Goal: Transaction & Acquisition: Purchase product/service

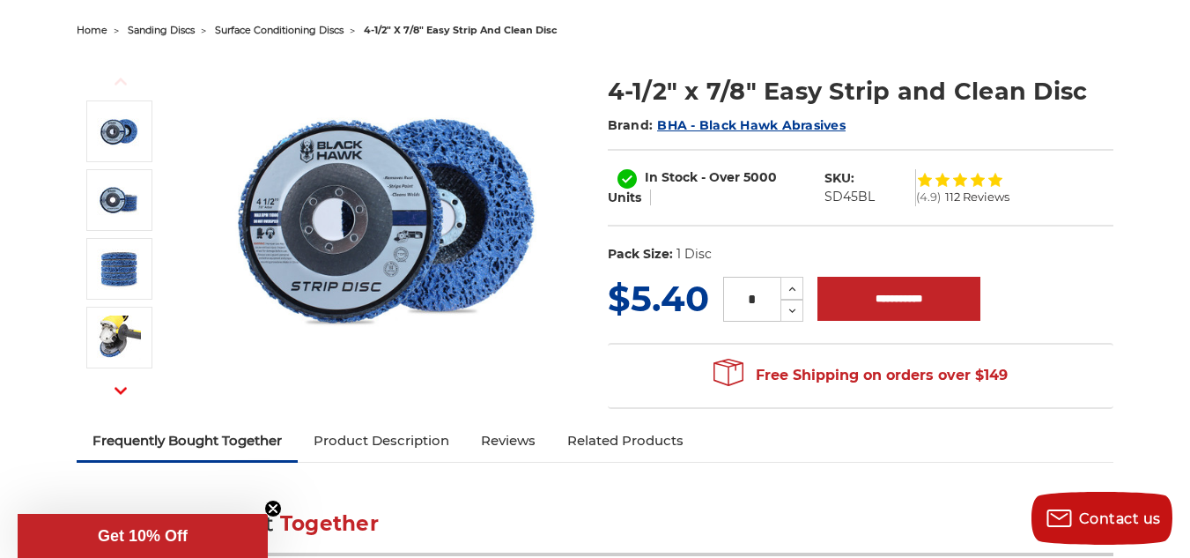
scroll to position [176, 0]
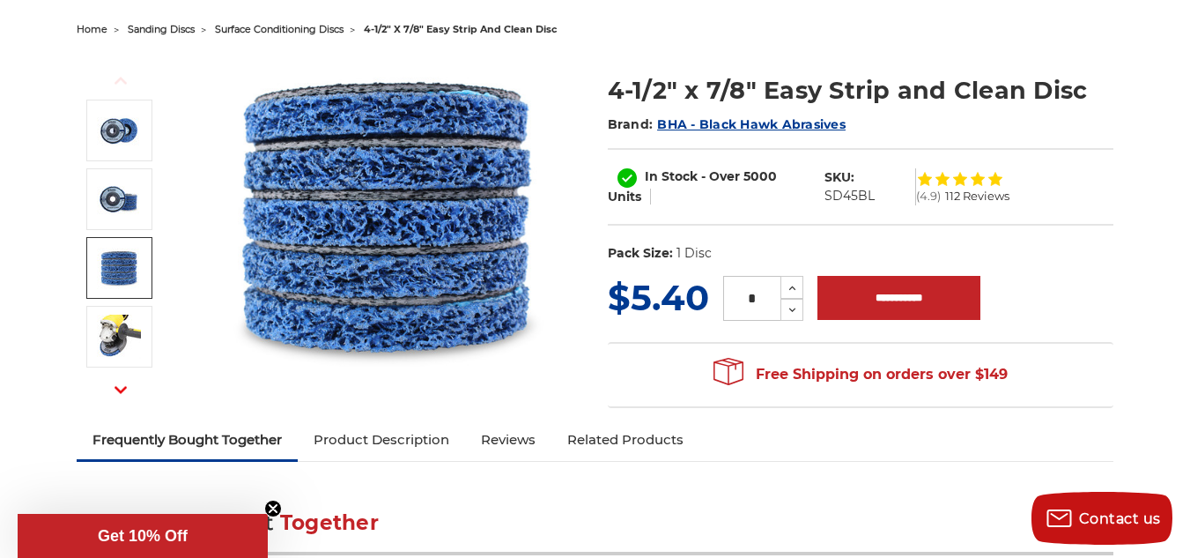
click at [127, 270] on img at bounding box center [119, 268] width 44 height 41
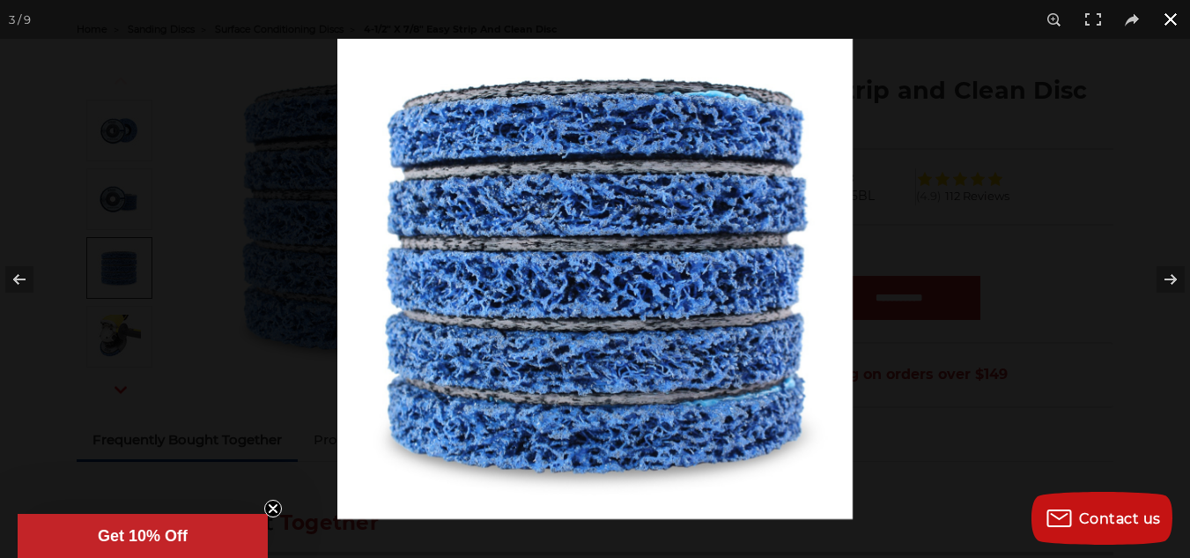
click at [1172, 17] on button at bounding box center [1171, 19] width 39 height 39
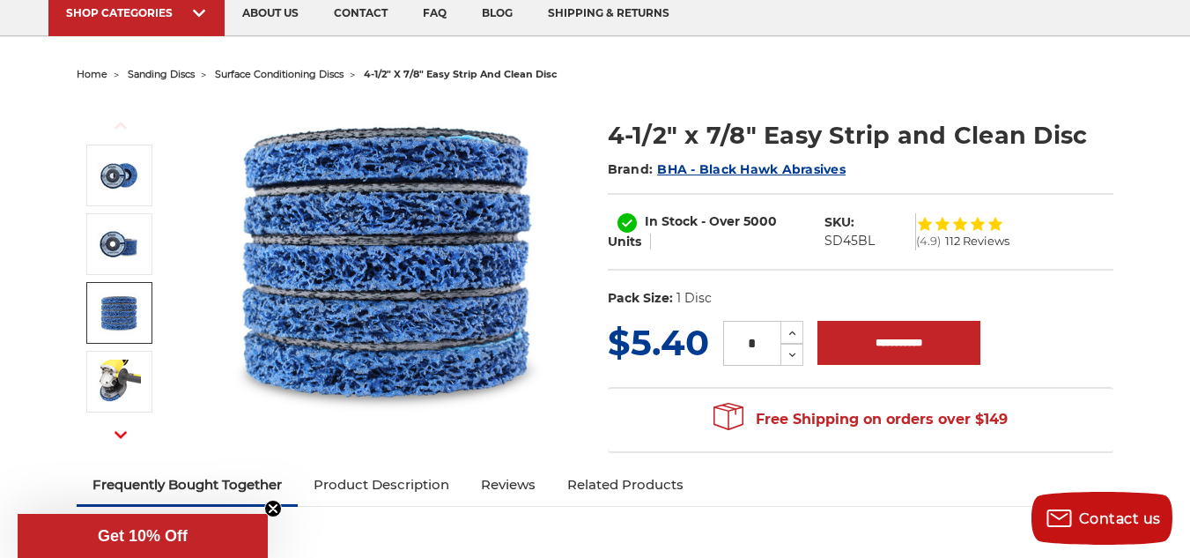
scroll to position [88, 0]
